Goal: Task Accomplishment & Management: Complete application form

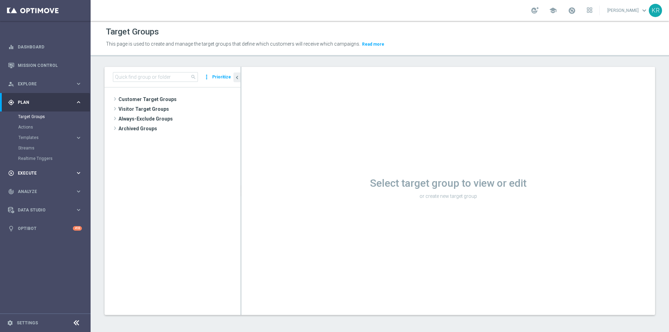
click at [41, 174] on span "Execute" at bounding box center [46, 173] width 57 height 4
click at [38, 133] on link "Campaign Builder" at bounding box center [45, 135] width 54 height 6
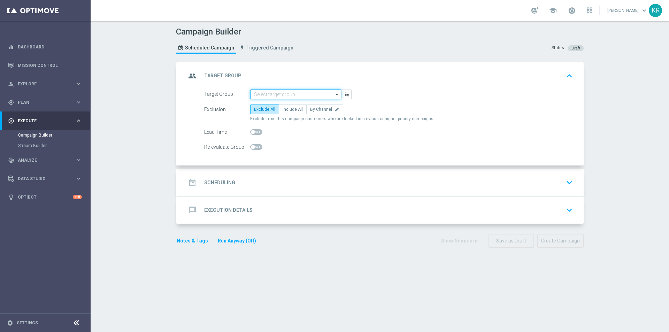
click at [285, 93] on input at bounding box center [295, 95] width 91 height 10
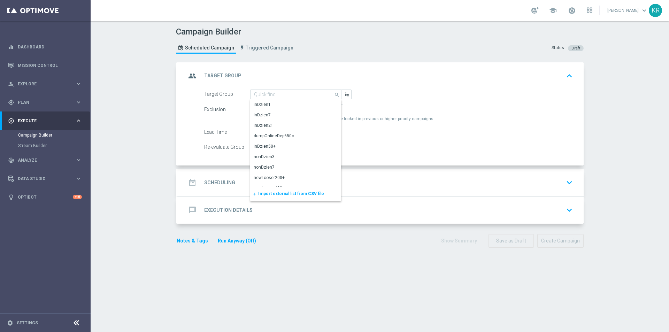
click at [283, 192] on span "Import external list from CSV file" at bounding box center [291, 193] width 66 height 5
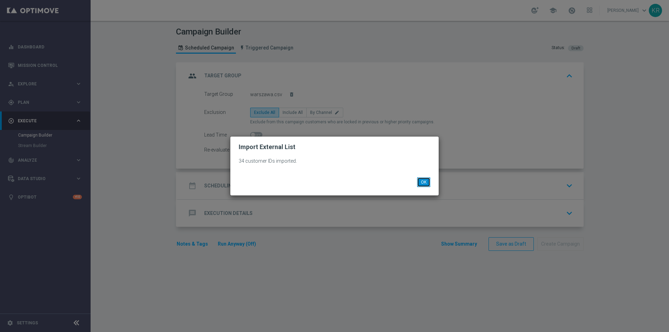
click at [422, 183] on button "OK" at bounding box center [423, 182] width 13 height 10
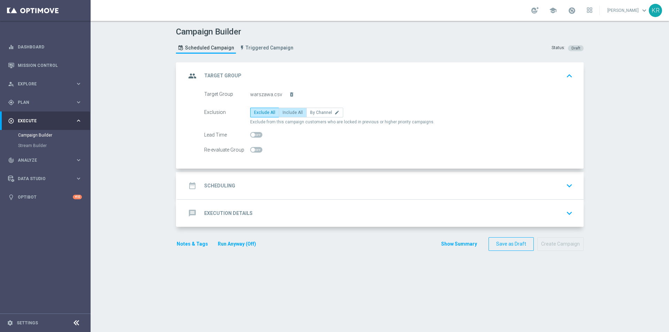
click at [285, 111] on span "Include All" at bounding box center [293, 112] width 20 height 5
click at [285, 111] on input "Include All" at bounding box center [285, 113] width 5 height 5
radio input "true"
click at [276, 183] on div "date_range Scheduling keyboard_arrow_down" at bounding box center [380, 185] width 389 height 13
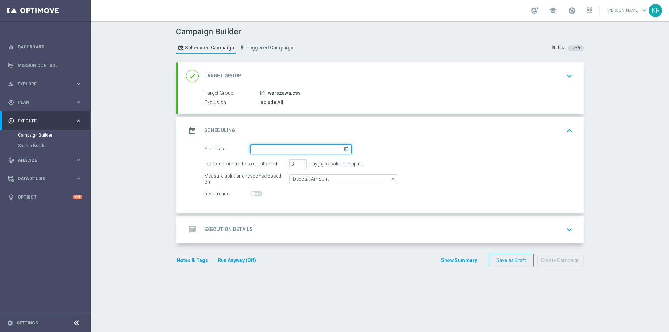
click at [261, 148] on input at bounding box center [300, 149] width 101 height 10
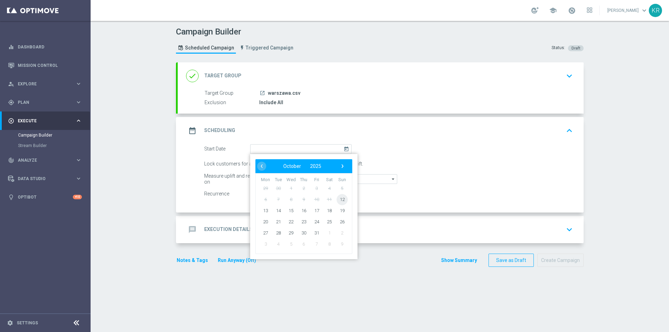
click at [337, 197] on span "12" at bounding box center [342, 199] width 11 height 11
type input "[DATE]"
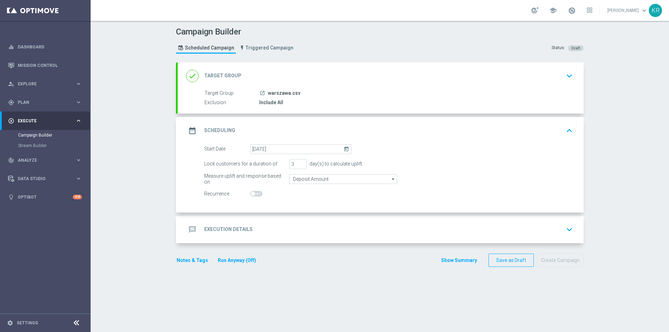
click at [269, 239] on div "message Execution Details keyboard_arrow_down" at bounding box center [381, 229] width 406 height 27
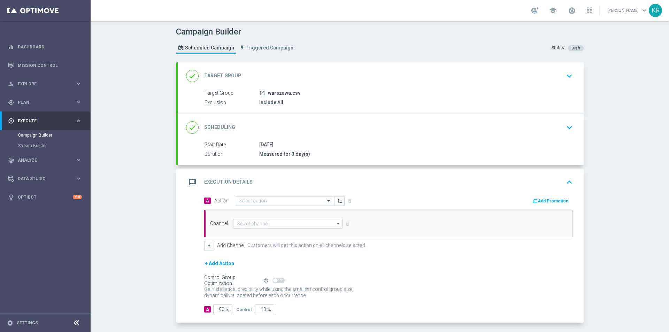
click at [260, 202] on input "text" at bounding box center [278, 201] width 78 height 6
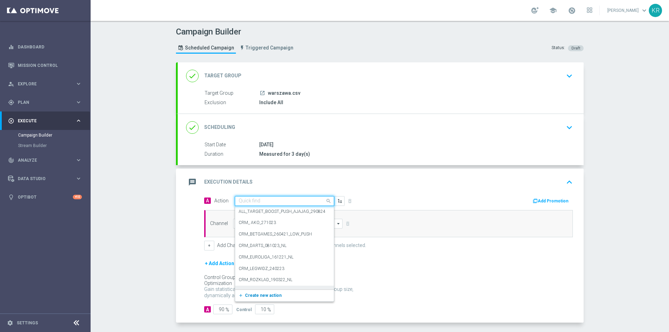
click at [267, 297] on span "Create new action" at bounding box center [263, 295] width 37 height 5
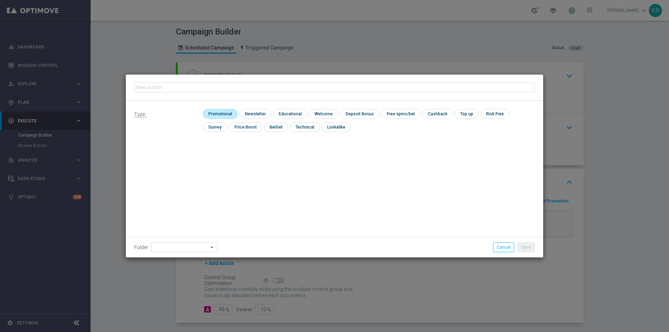
type input "2995257 1774672 3416051 542074 3410996 1740346 1103630 1864702 574757 2334508 1…"
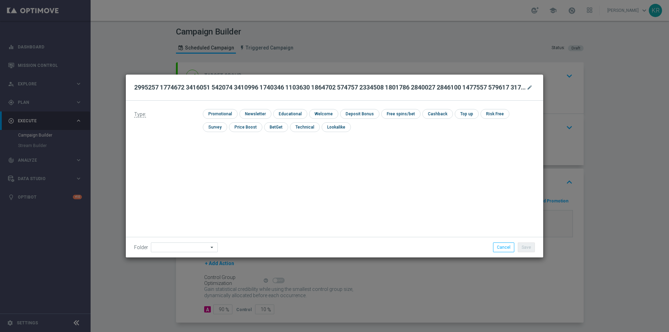
click at [526, 88] on button "mode_edit" at bounding box center [530, 87] width 9 height 8
click at [503, 246] on button "Cancel" at bounding box center [503, 247] width 21 height 10
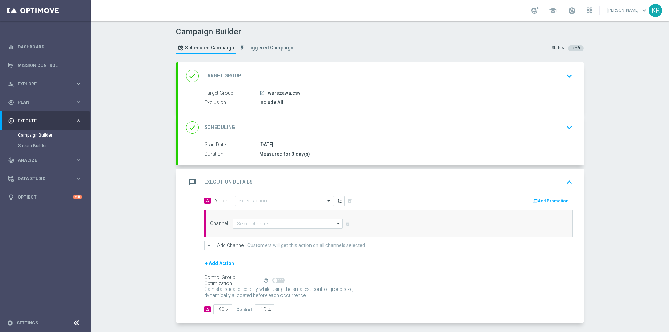
click at [255, 201] on input "text" at bounding box center [278, 201] width 78 height 6
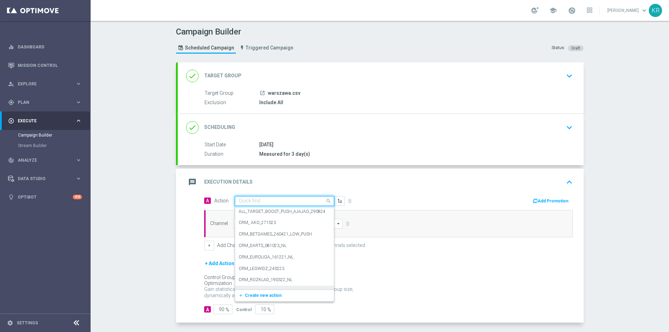
click at [278, 293] on button "add_new Create new action" at bounding box center [283, 296] width 96 height 8
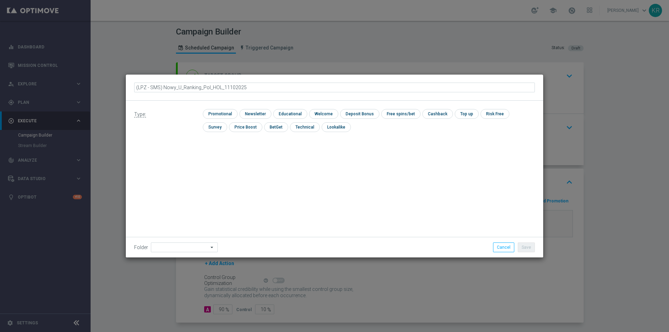
click at [226, 88] on input "(LPZ - SMS) Nowy_U_Ranking_Pol_HOL_11102025" at bounding box center [334, 88] width 401 height 10
type input "(LPZ - SMS) Nowy_U_Ranking_Pol_HOL_12102025"
click at [244, 117] on input "checkbox" at bounding box center [254, 113] width 30 height 9
checkbox input "true"
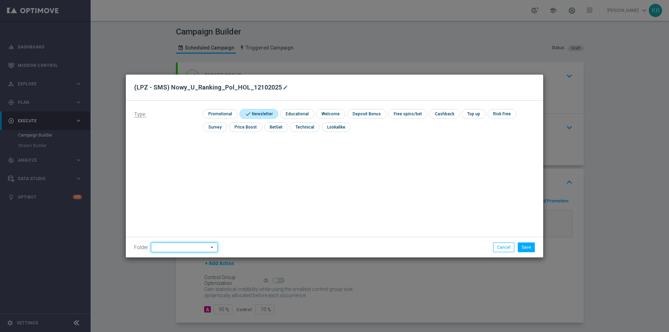
click at [173, 249] on input at bounding box center [184, 247] width 67 height 10
drag, startPoint x: 169, startPoint y: 182, endPoint x: 184, endPoint y: 188, distance: 15.3
click at [169, 182] on div "[PERSON_NAME]" at bounding box center [183, 181] width 64 height 10
type input "[PERSON_NAME]"
click at [523, 247] on button "Save" at bounding box center [526, 247] width 17 height 10
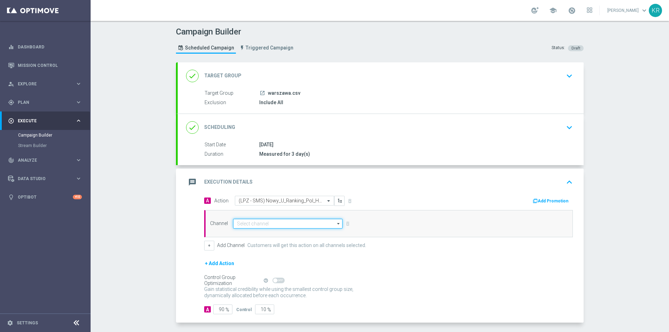
click at [270, 226] on input at bounding box center [287, 224] width 109 height 10
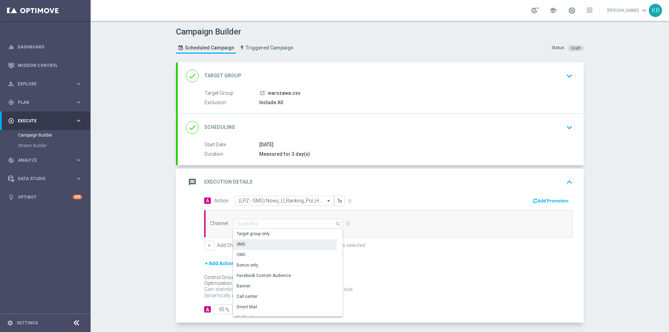
click at [260, 241] on div "SMS" at bounding box center [285, 244] width 104 height 10
type input "SMS"
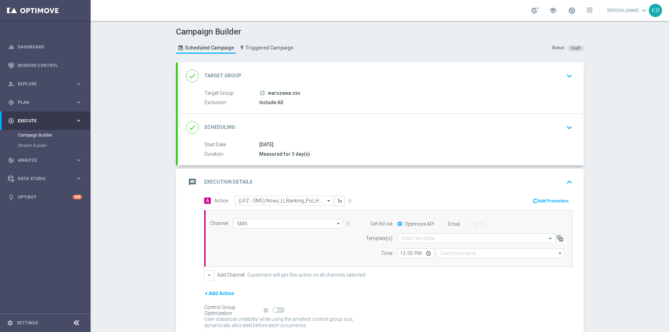
type input "Coordinated Universal Time (UTC 00:00)"
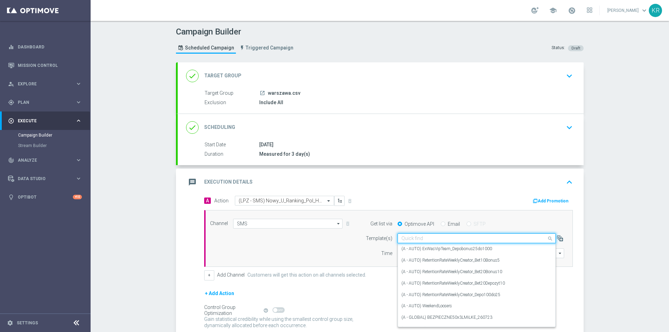
click at [420, 236] on input "text" at bounding box center [469, 239] width 137 height 6
paste input "(LPZ - SMS) Nowy_U_Ranking_Pol_HOL_11102025"
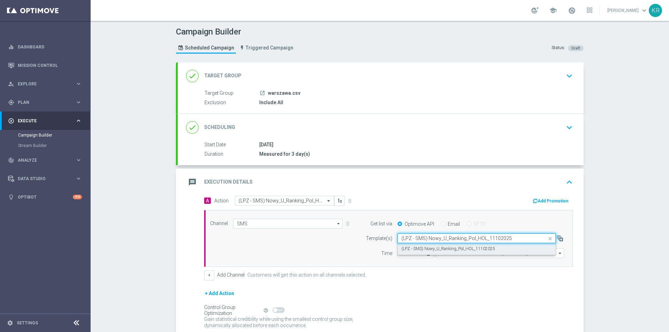
click at [454, 250] on label "(LPZ - SMS) Nowy_U_Ranking_Pol_HOL_11102025" at bounding box center [448, 249] width 94 height 6
type input "(LPZ - SMS) Nowy_U_Ranking_Pol_HOL_11102025"
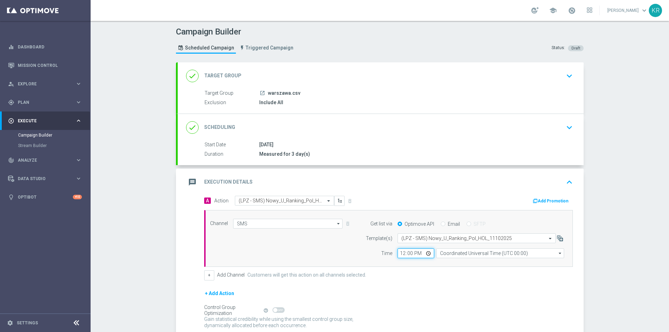
click at [398, 252] on input "12:00" at bounding box center [416, 253] width 37 height 10
type input "13:17"
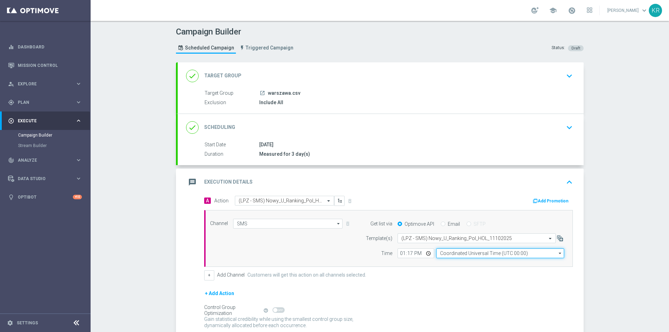
click at [439, 254] on input "Coordinated Universal Time (UTC 00:00)" at bounding box center [500, 253] width 128 height 10
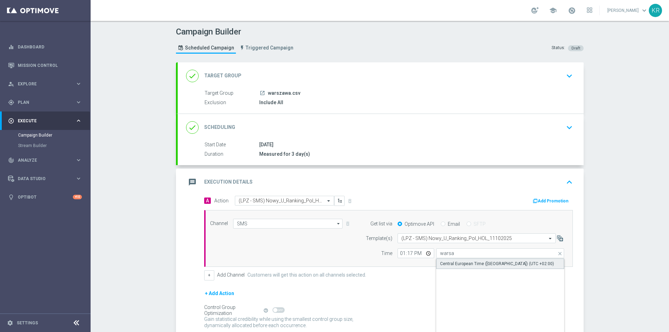
click at [446, 261] on div "Central European Time ([GEOGRAPHIC_DATA]) (UTC +02:00)" at bounding box center [497, 264] width 114 height 6
type input "Central European Time ([GEOGRAPHIC_DATA]) (UTC +02:00)"
click at [426, 270] on div "A Action Select action (LPZ - SMS) Nowy_U_Ranking_Pol_HOL_12102025 delete_forev…" at bounding box center [388, 238] width 379 height 85
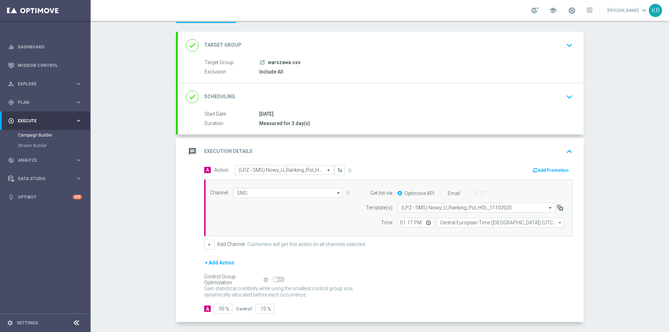
scroll to position [59, 0]
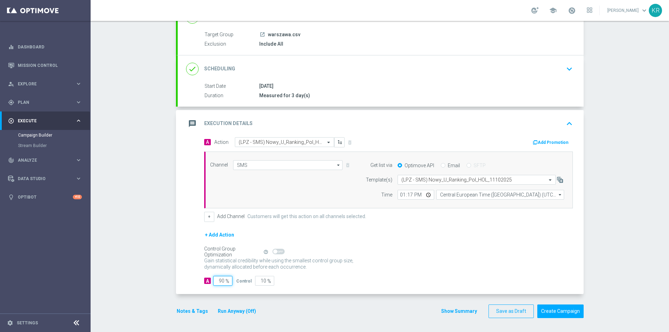
drag, startPoint x: 220, startPoint y: 281, endPoint x: 214, endPoint y: 281, distance: 5.6
click at [214, 281] on input "90" at bounding box center [222, 281] width 19 height 10
type input "100"
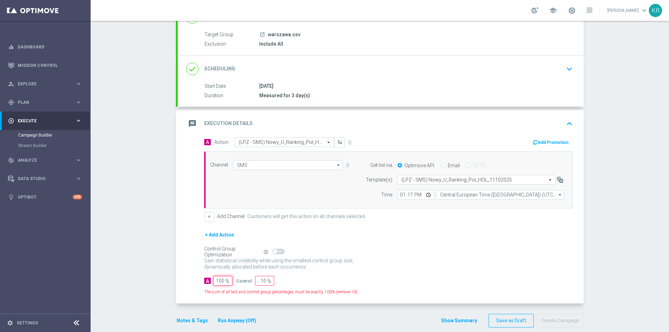
type input "0"
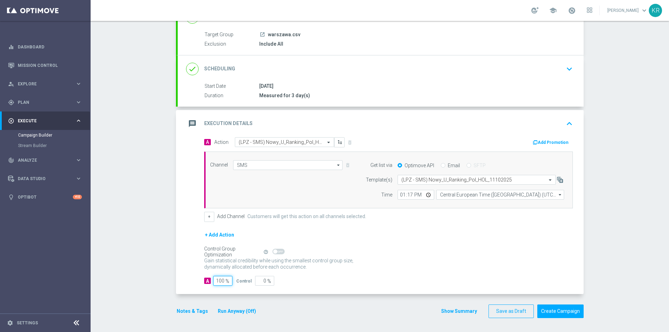
type input "100"
click at [502, 259] on div "Gain statistical credibility while using the smallest control group size, dynam…" at bounding box center [388, 264] width 369 height 17
click at [565, 312] on button "Create Campaign" at bounding box center [560, 312] width 46 height 14
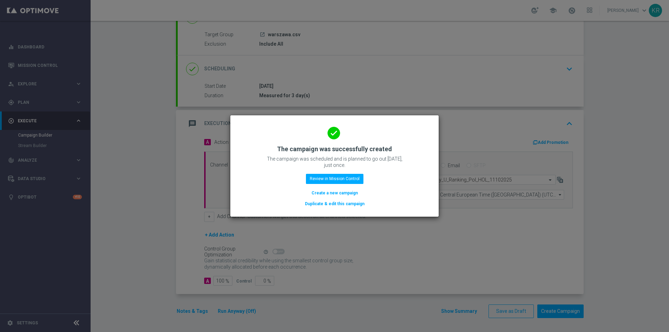
click at [333, 192] on button "Create a new campaign" at bounding box center [335, 193] width 48 height 8
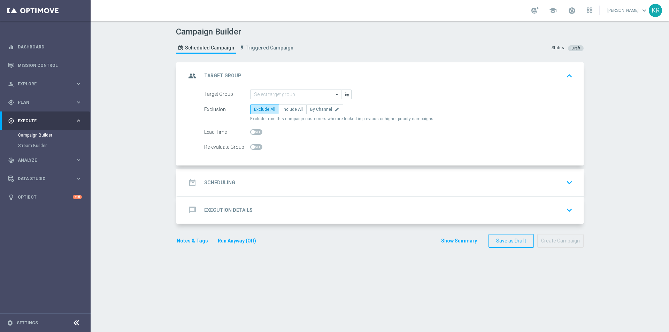
scroll to position [0, 0]
